Goal: Task Accomplishment & Management: Complete application form

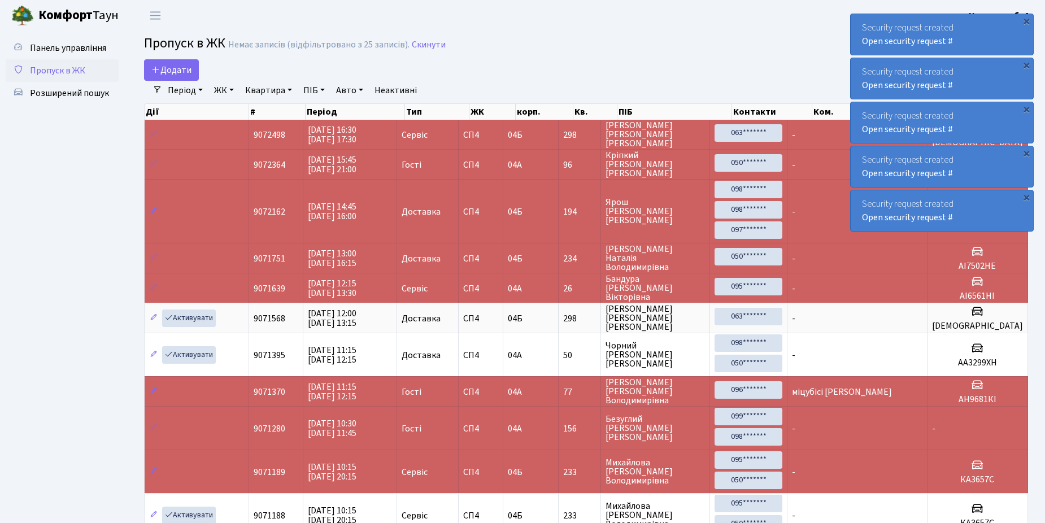
select select "25"
click at [69, 95] on span "Розширений пошук" at bounding box center [69, 93] width 79 height 12
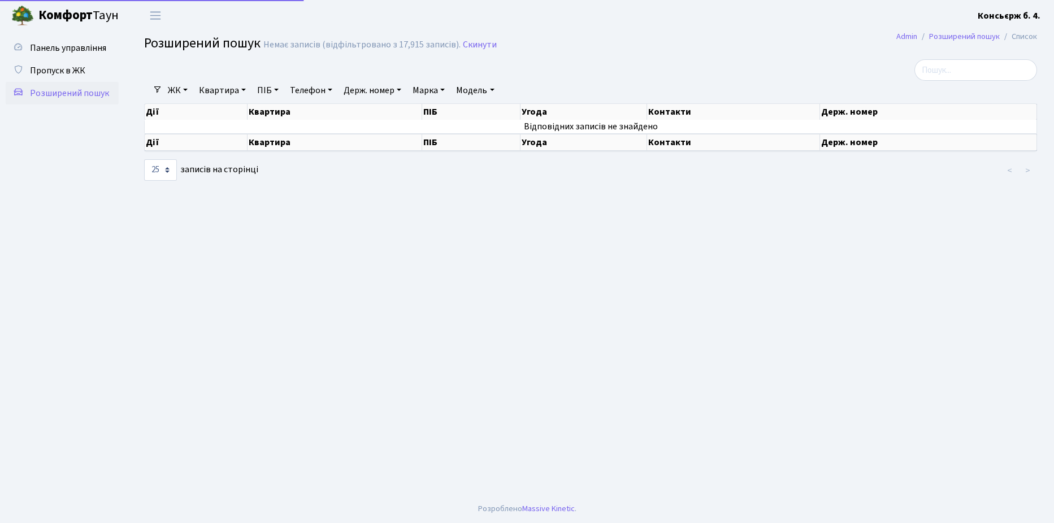
select select "25"
click at [58, 67] on span "Пропуск в ЖК" at bounding box center [57, 70] width 55 height 12
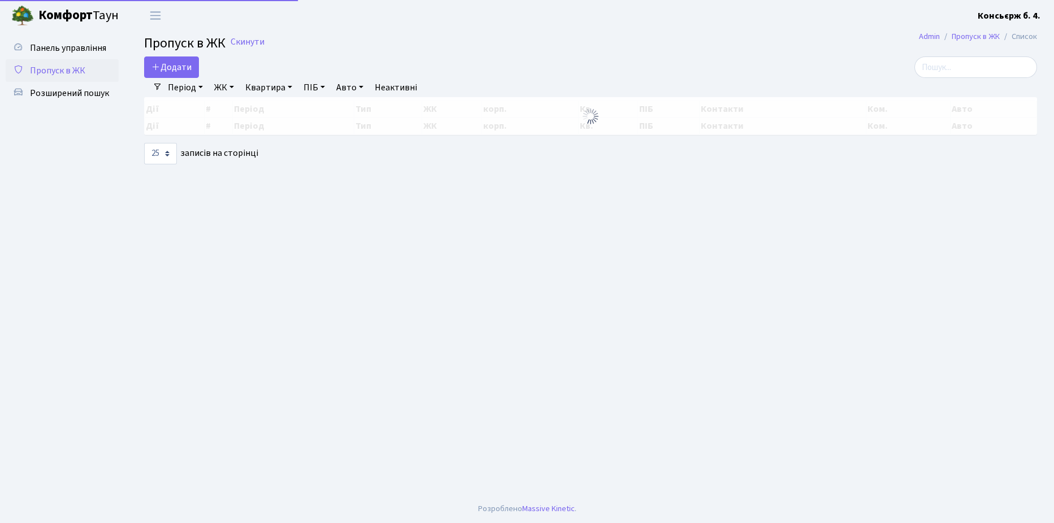
select select "25"
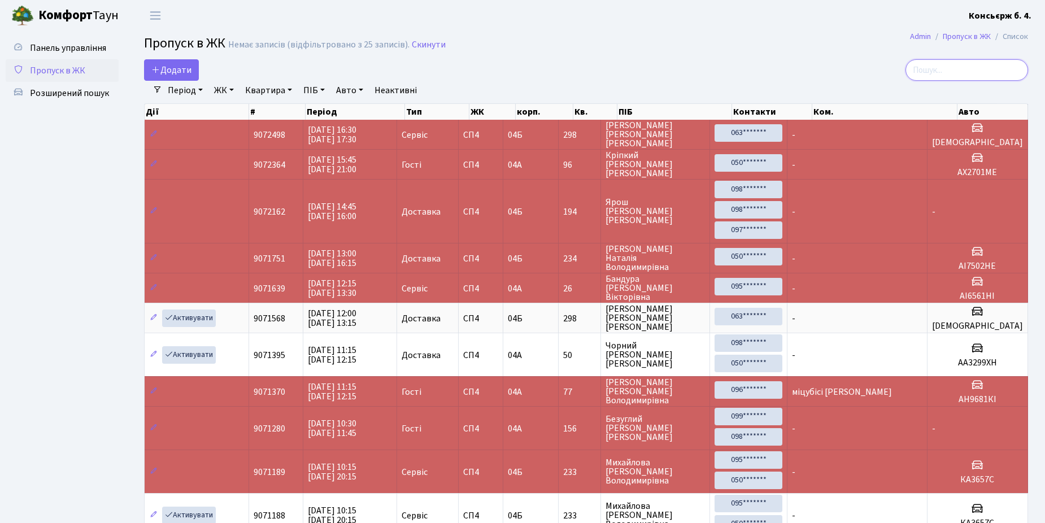
click at [998, 67] on input "search" at bounding box center [967, 69] width 123 height 21
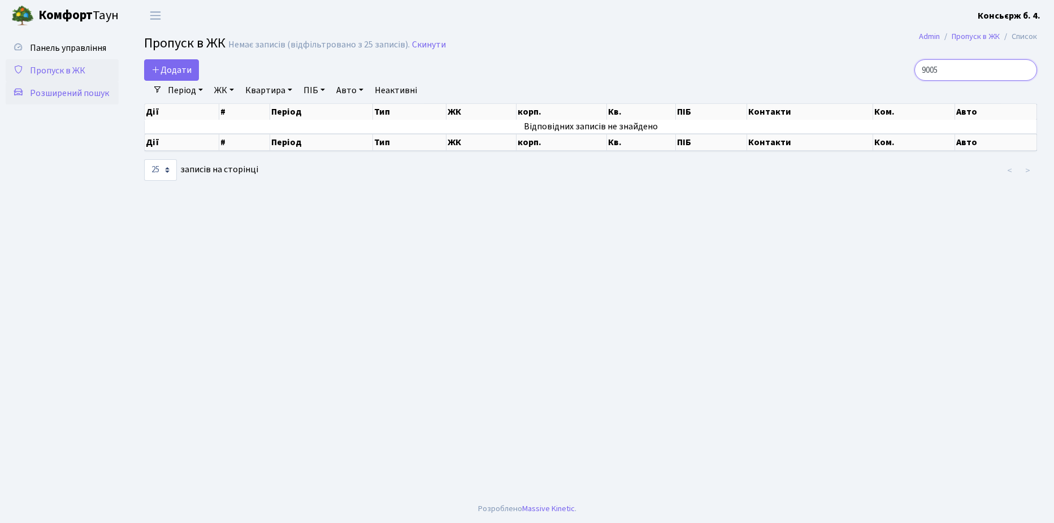
type input "9005"
click at [51, 90] on span "Розширений пошук" at bounding box center [69, 93] width 79 height 12
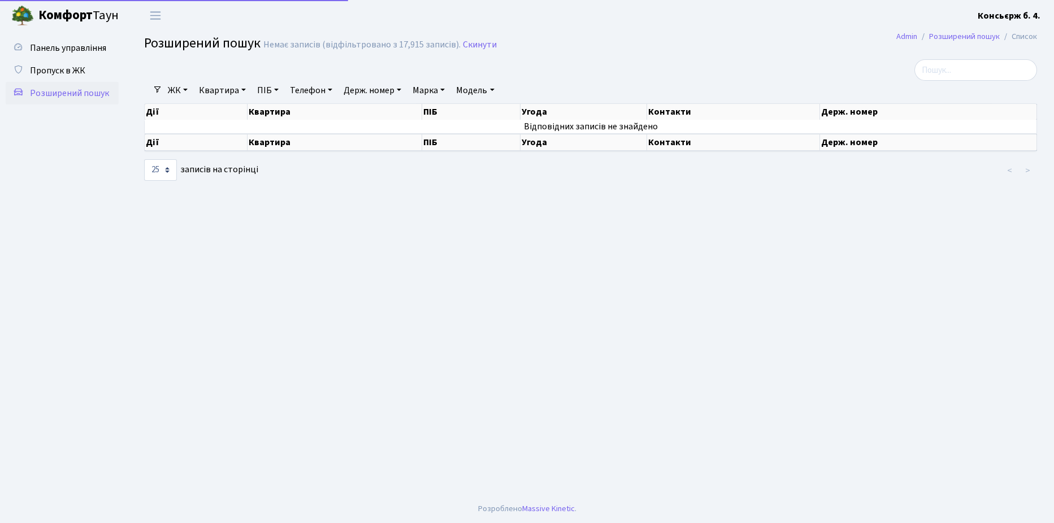
select select "25"
click at [949, 70] on input "search" at bounding box center [975, 69] width 123 height 21
type input "9005"
click at [51, 70] on span "Пропуск в ЖК" at bounding box center [57, 70] width 55 height 12
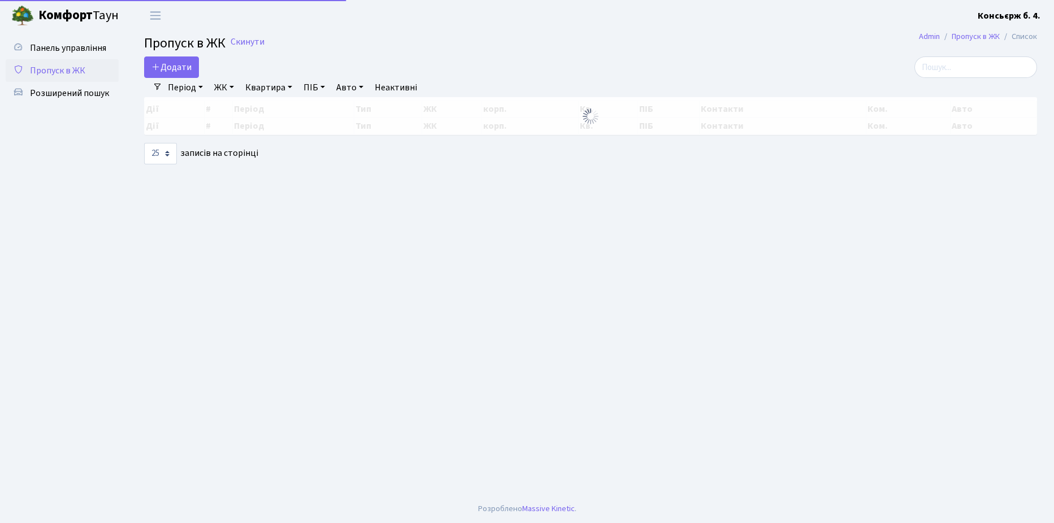
select select "25"
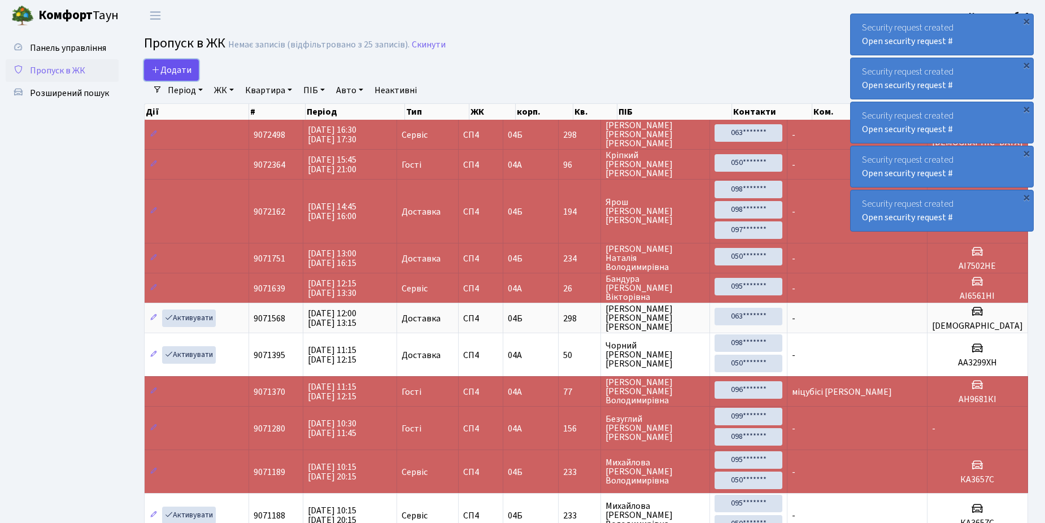
click at [168, 67] on span "Додати" at bounding box center [171, 70] width 40 height 12
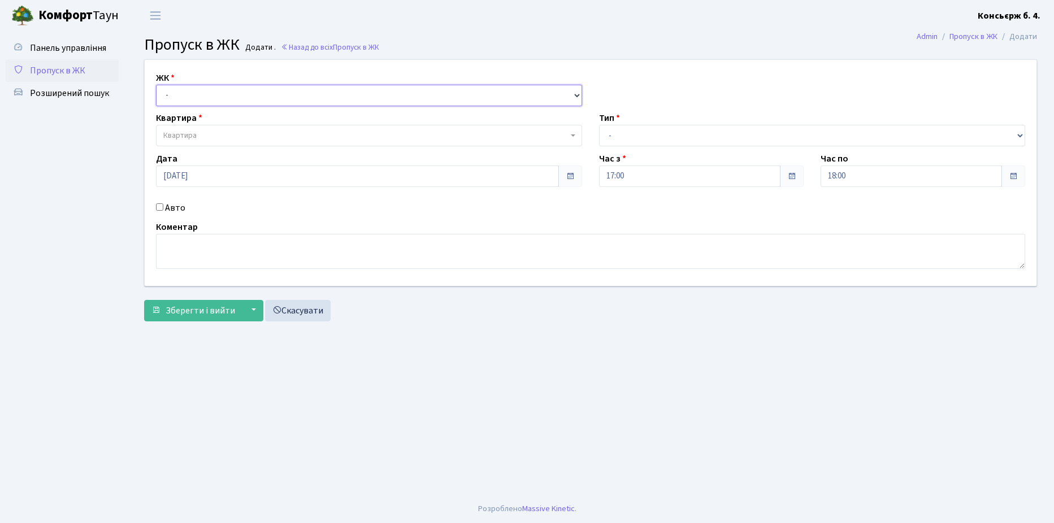
click at [188, 93] on select "- СП4, Столичне шосе, 5" at bounding box center [369, 95] width 426 height 21
select select "325"
click at [156, 85] on select "- СП4, Столичне шосе, 5" at bounding box center [369, 95] width 426 height 21
select select
click at [205, 134] on span "Квартира" at bounding box center [365, 135] width 405 height 11
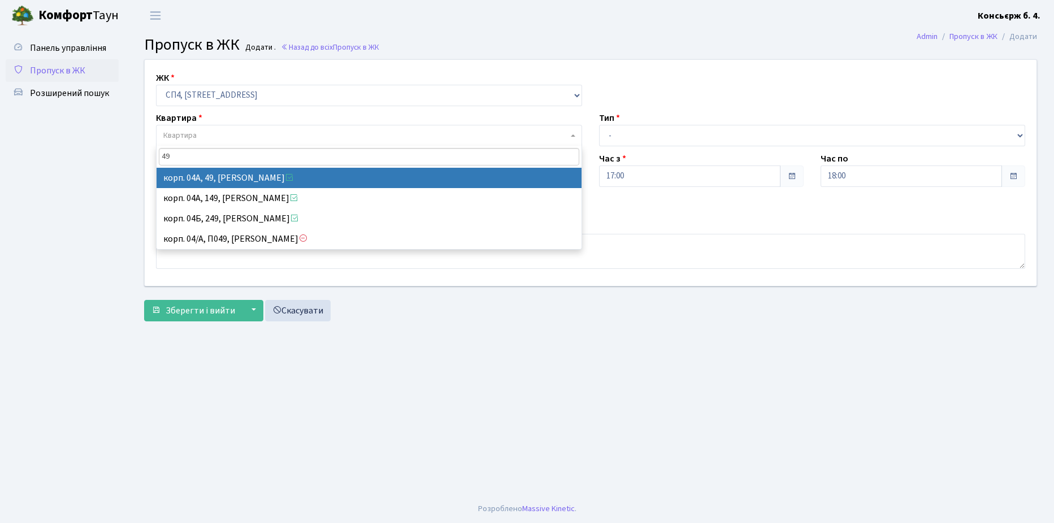
type input "49"
select select "21077"
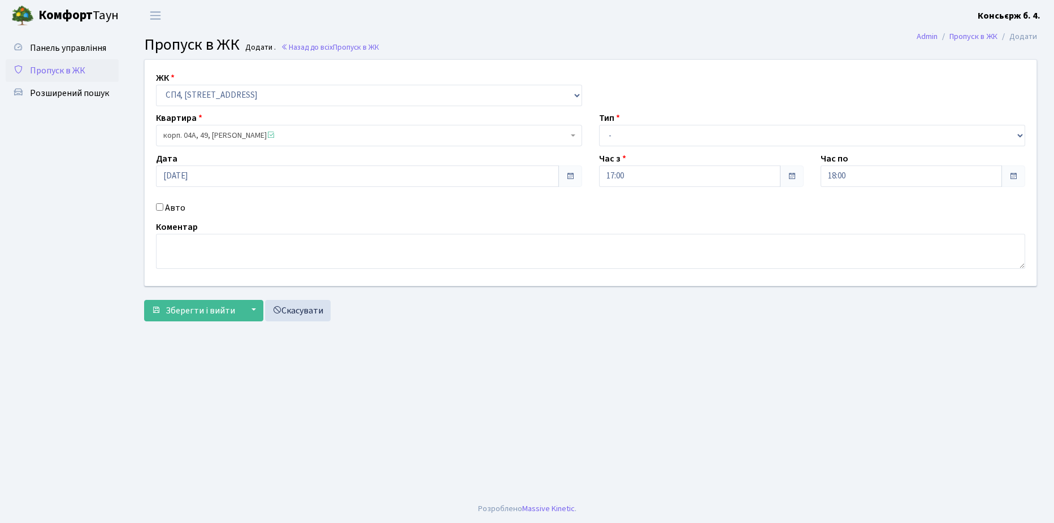
click at [160, 206] on input "Авто" at bounding box center [159, 206] width 7 height 7
checkbox input "true"
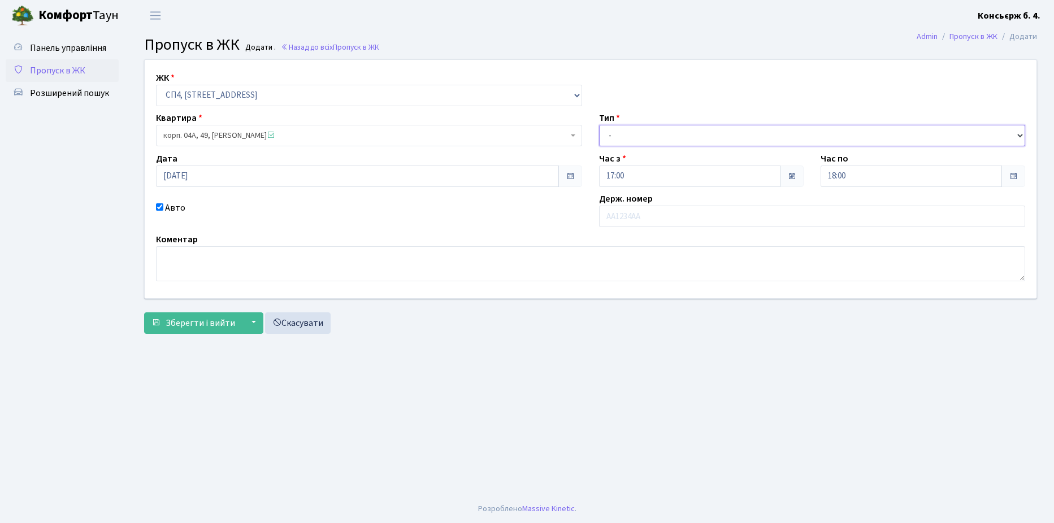
click at [664, 133] on select "- Доставка Таксі Гості Сервіс" at bounding box center [812, 135] width 426 height 21
select select "18"
click at [599, 125] on select "- Доставка Таксі Гості Сервіс" at bounding box center [812, 135] width 426 height 21
click at [646, 215] on input "text" at bounding box center [812, 216] width 426 height 21
type input "в"
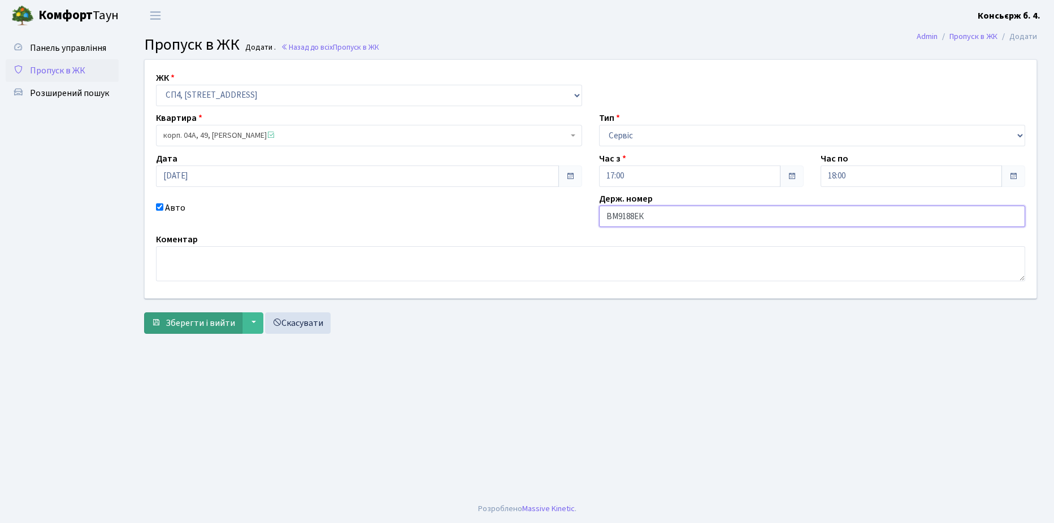
type input "ВМ9188ЕК"
click at [184, 323] on span "Зберегти і вийти" at bounding box center [200, 323] width 69 height 12
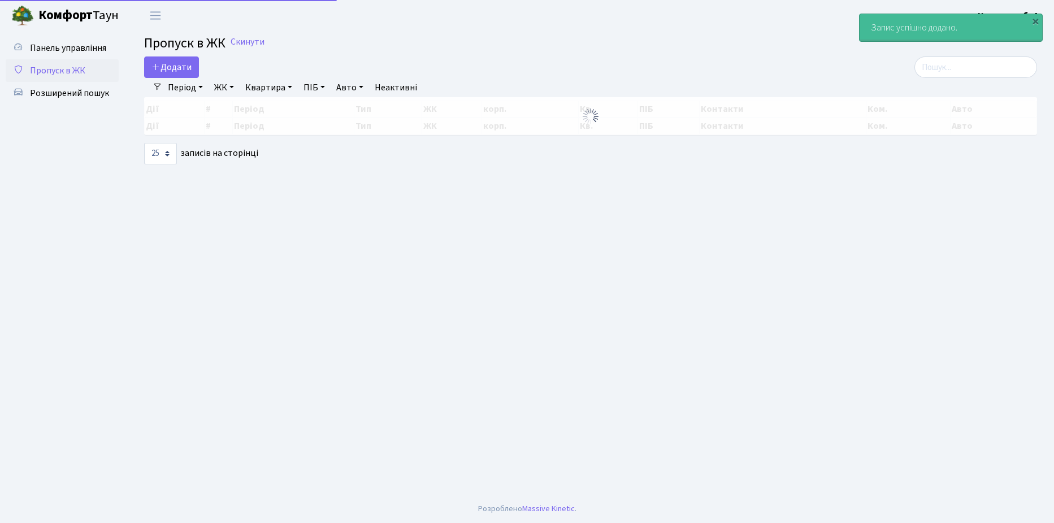
select select "25"
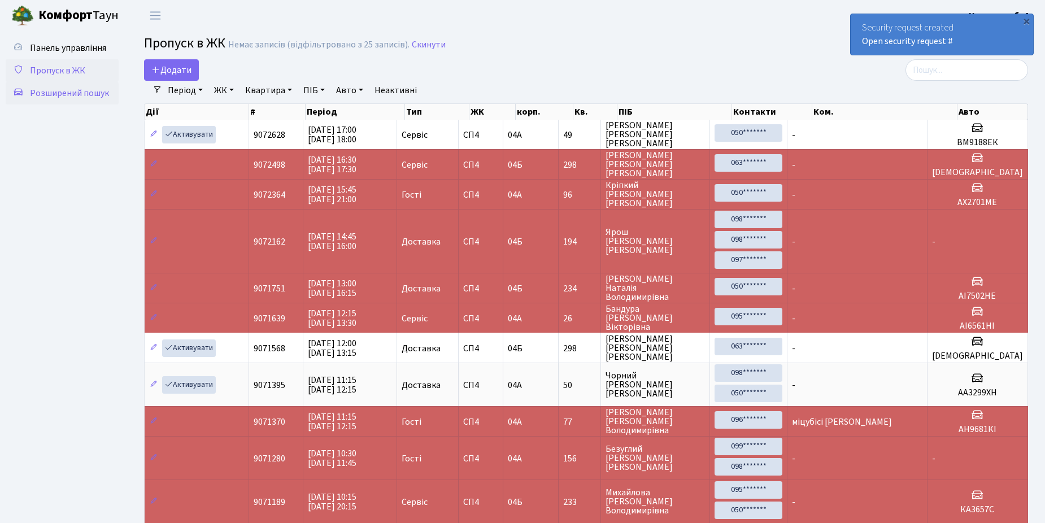
click at [82, 89] on span "Розширений пошук" at bounding box center [69, 93] width 79 height 12
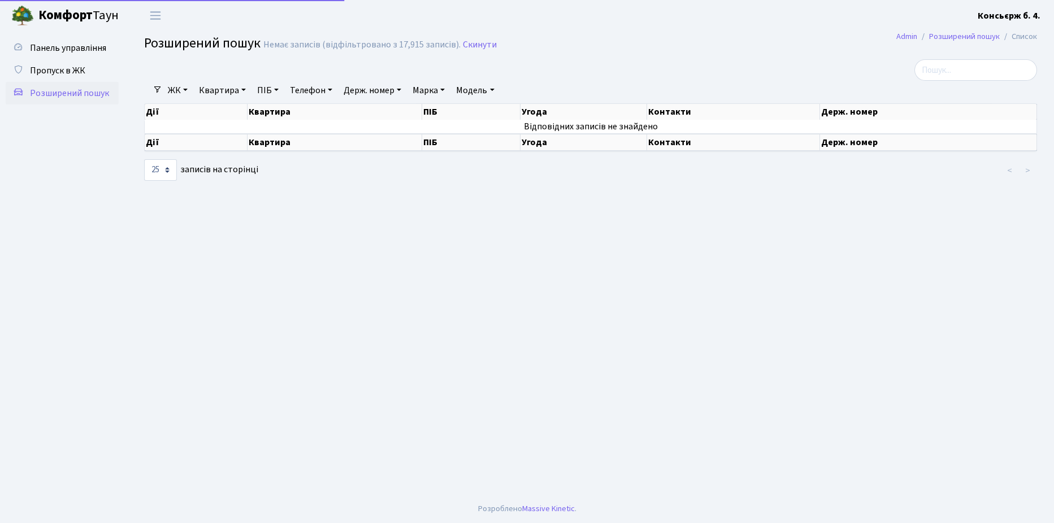
select select "25"
click at [75, 69] on span "Пропуск в ЖК" at bounding box center [57, 70] width 55 height 12
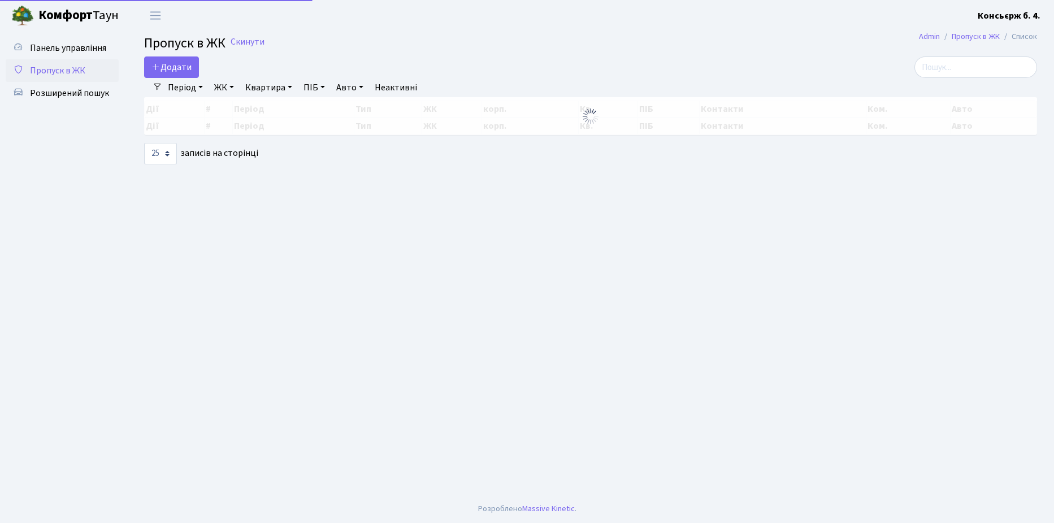
select select "25"
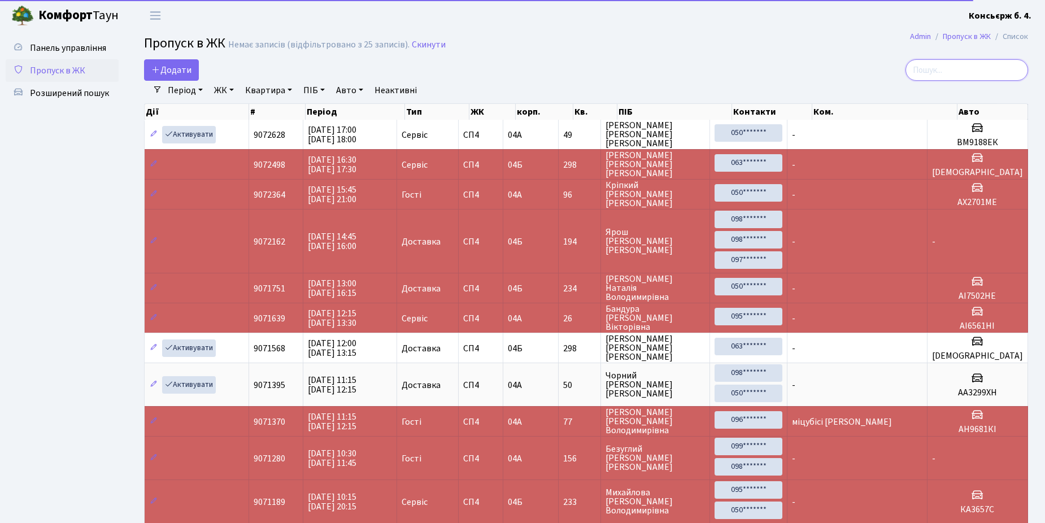
click at [976, 71] on input "search" at bounding box center [967, 69] width 123 height 21
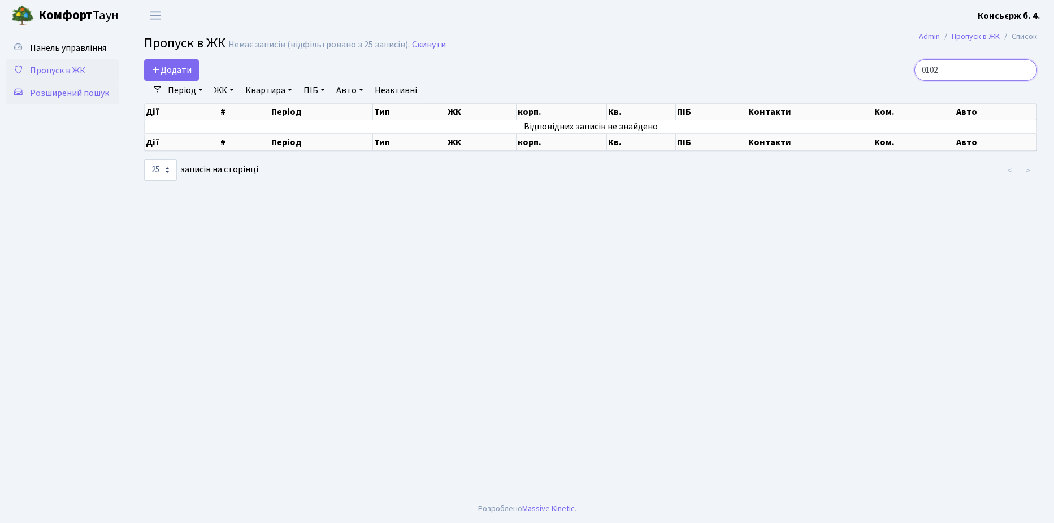
type input "0102"
click at [67, 92] on span "Розширений пошук" at bounding box center [69, 93] width 79 height 12
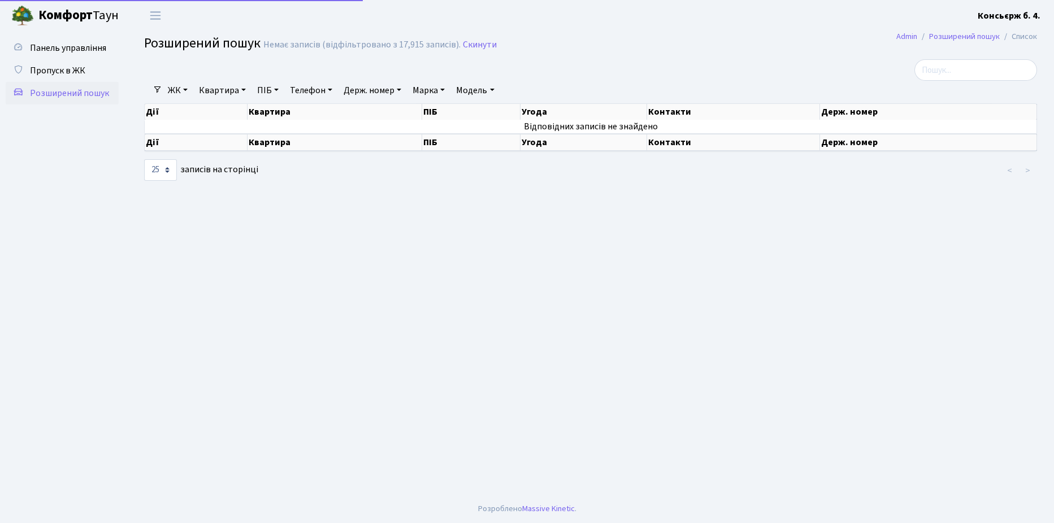
select select "25"
click at [961, 70] on input "search" at bounding box center [975, 69] width 123 height 21
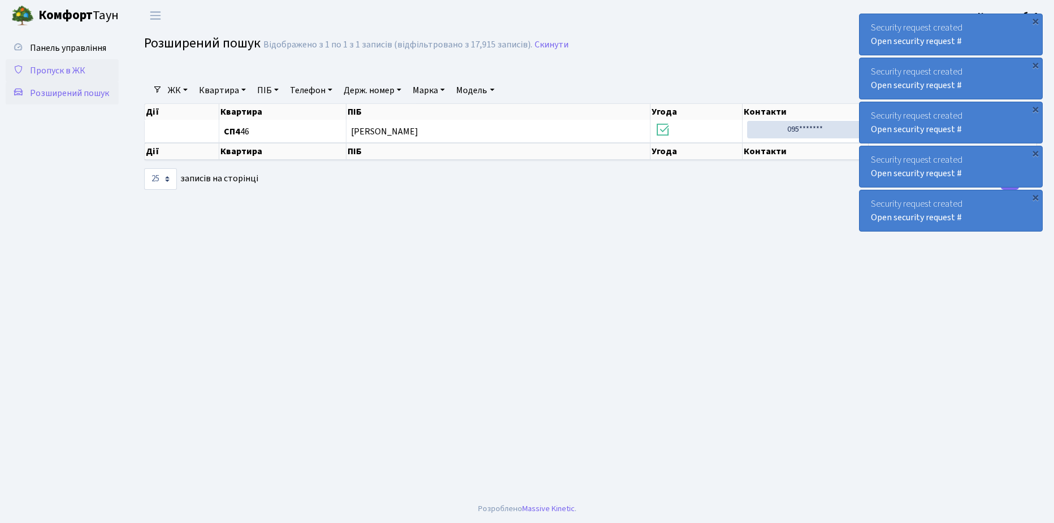
type input "0102"
click at [75, 72] on span "Пропуск в ЖК" at bounding box center [57, 70] width 55 height 12
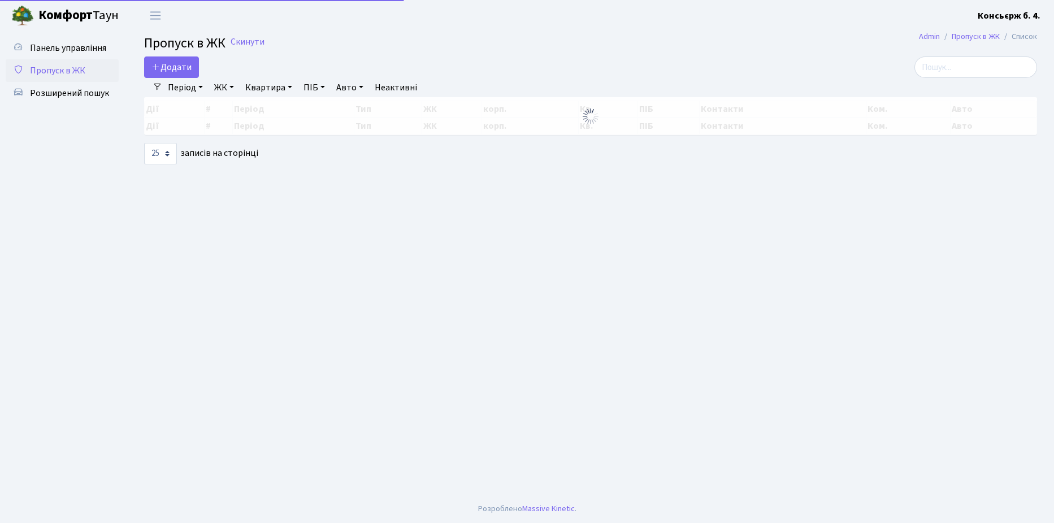
select select "25"
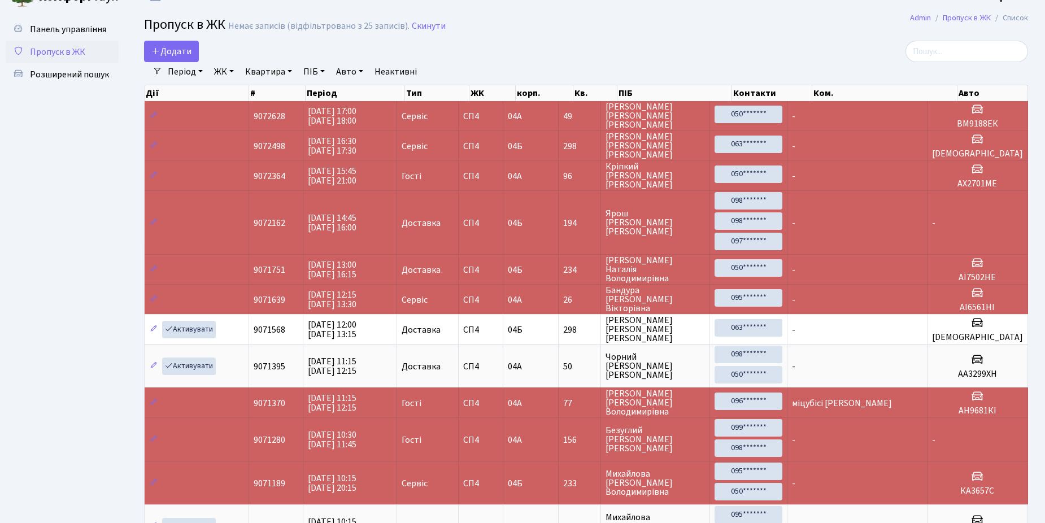
scroll to position [14, 0]
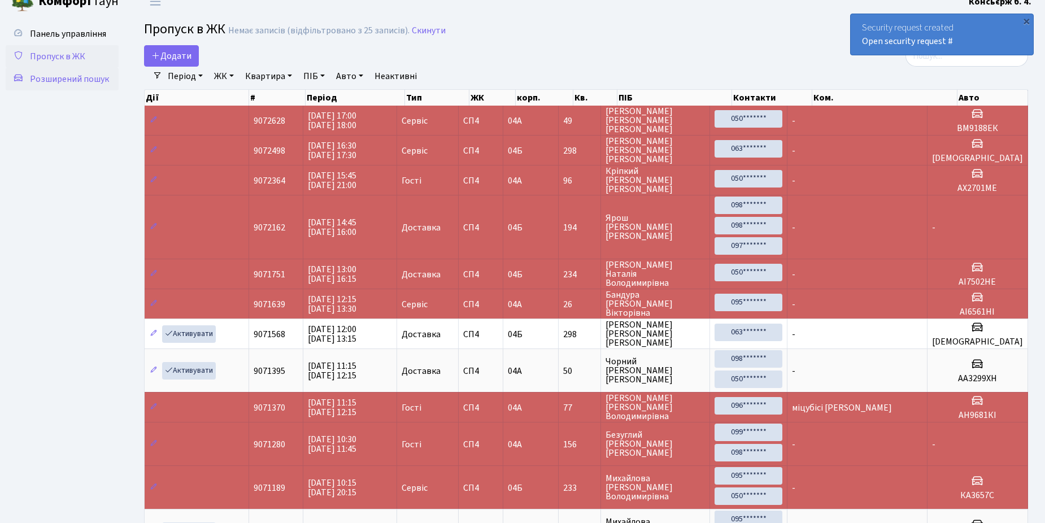
click at [79, 76] on span "Розширений пошук" at bounding box center [69, 79] width 79 height 12
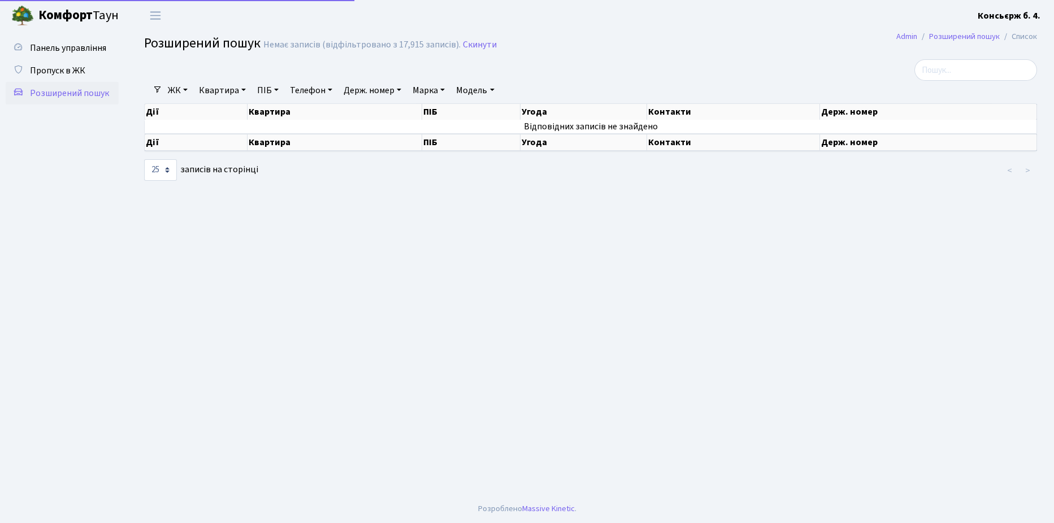
select select "25"
click at [952, 68] on input "search" at bounding box center [975, 69] width 123 height 21
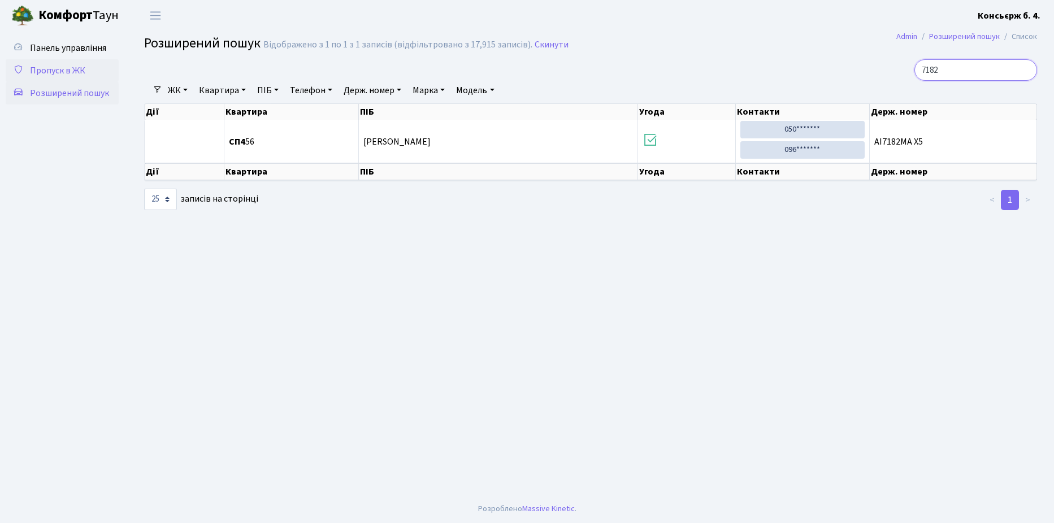
type input "7182"
click at [64, 69] on span "Пропуск в ЖК" at bounding box center [57, 70] width 55 height 12
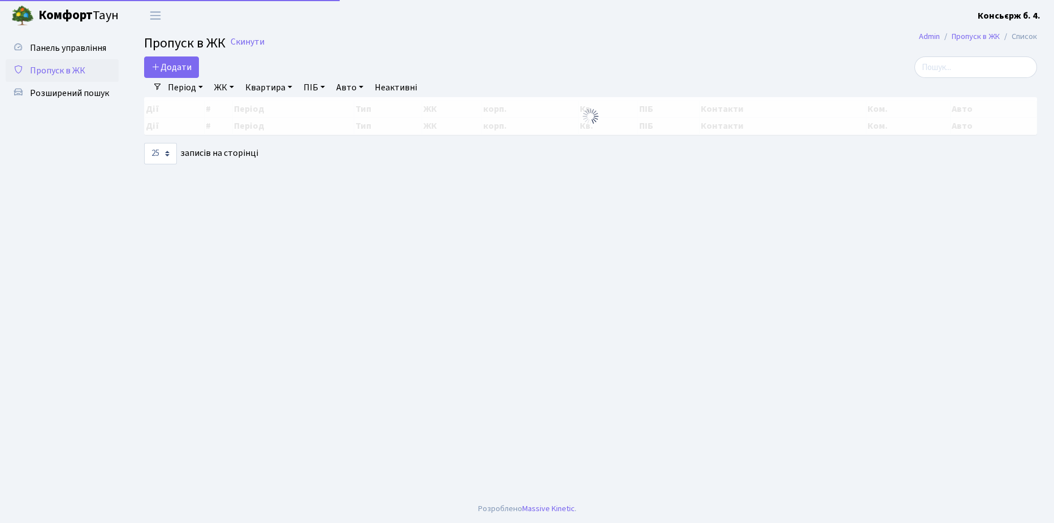
select select "25"
